Goal: Task Accomplishment & Management: Use online tool/utility

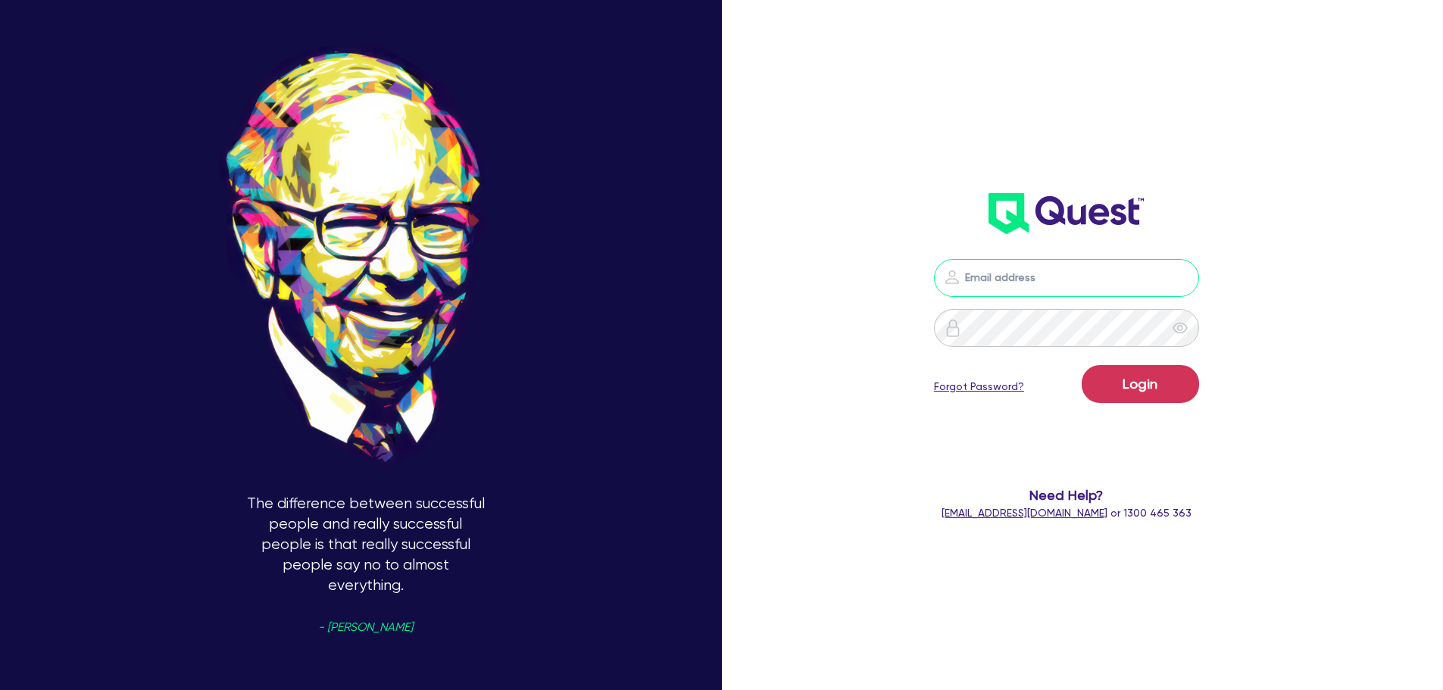
click at [1020, 283] on input "email" at bounding box center [1066, 278] width 265 height 38
type input "[EMAIL_ADDRESS][PERSON_NAME][DOMAIN_NAME]"
click at [1126, 373] on button "Login" at bounding box center [1140, 384] width 117 height 38
click at [988, 272] on input "email" at bounding box center [1066, 278] width 265 height 38
type input "[EMAIL_ADDRESS][PERSON_NAME][DOMAIN_NAME]"
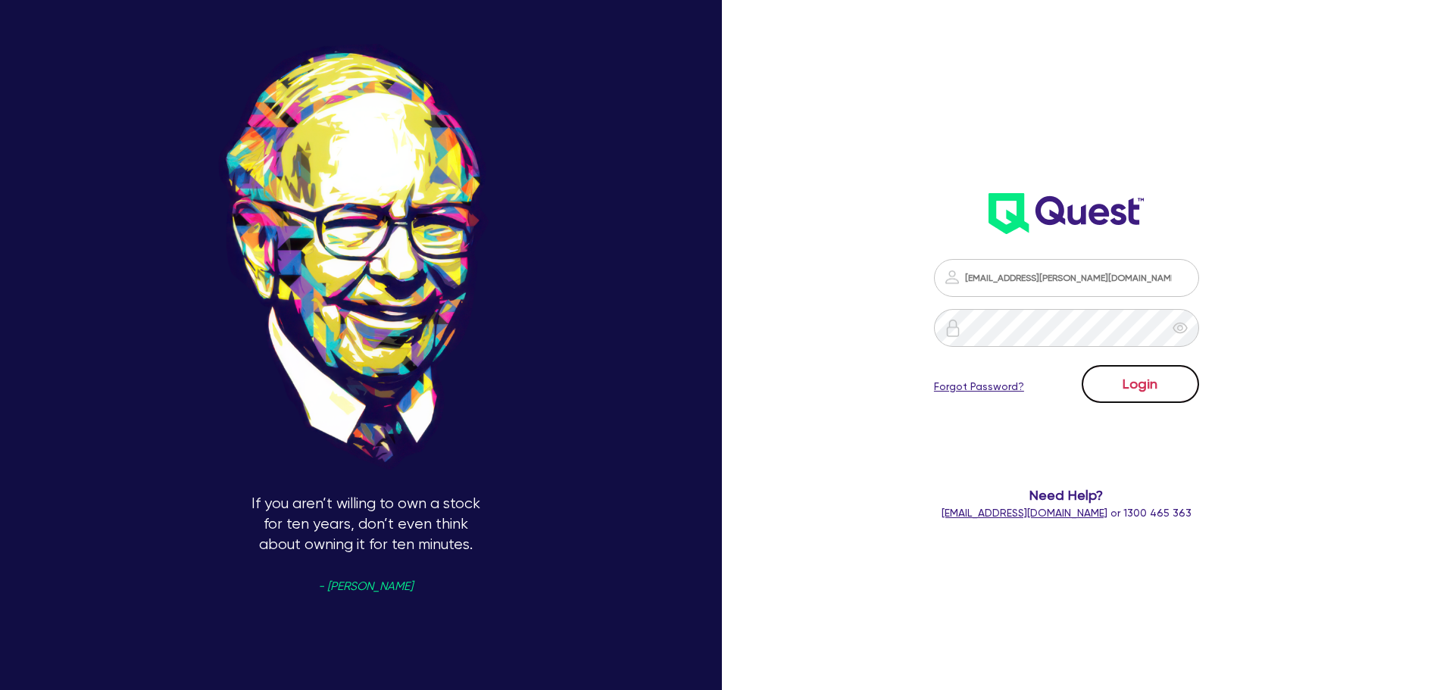
click at [1186, 371] on button "Login" at bounding box center [1140, 384] width 117 height 38
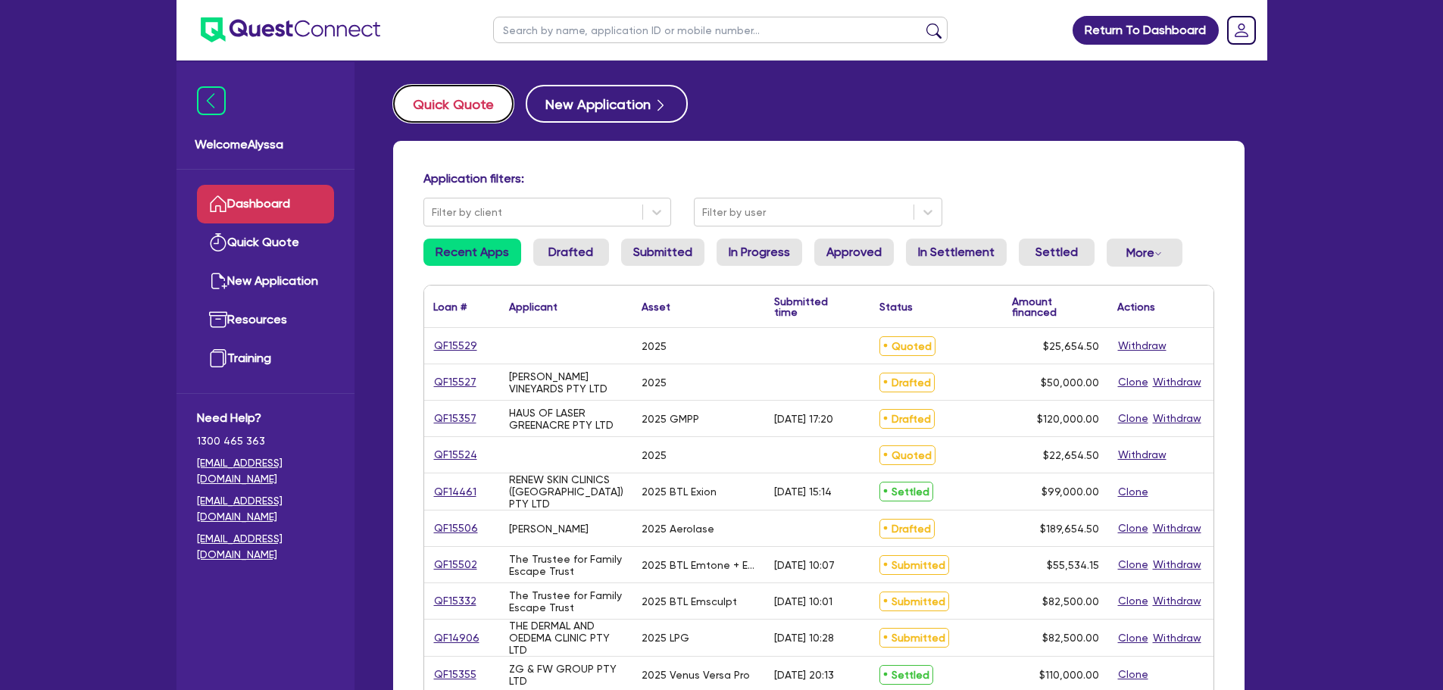
click at [427, 116] on button "Quick Quote" at bounding box center [453, 104] width 120 height 38
select select "Other"
